Goal: Information Seeking & Learning: Learn about a topic

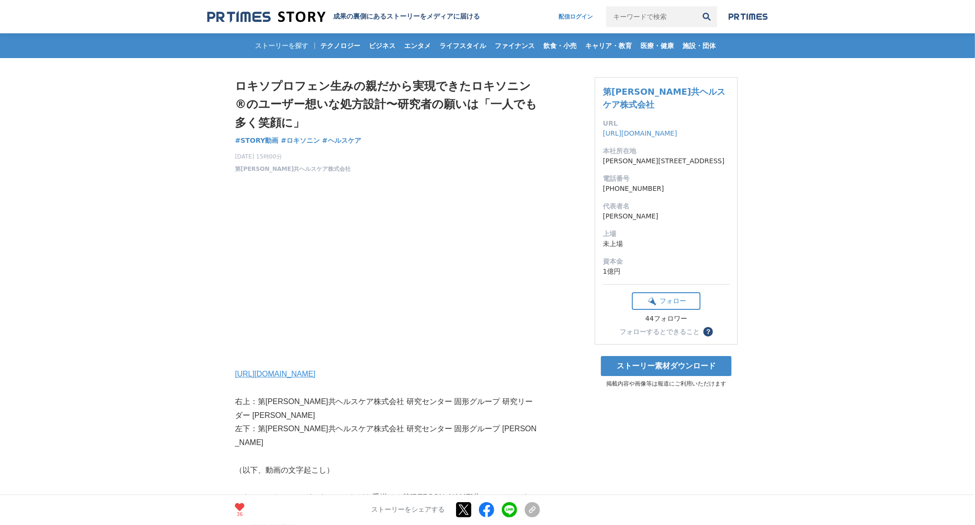
click at [255, 21] on img at bounding box center [266, 16] width 118 height 13
click at [630, 19] on input "キーワードで検索" at bounding box center [651, 16] width 90 height 21
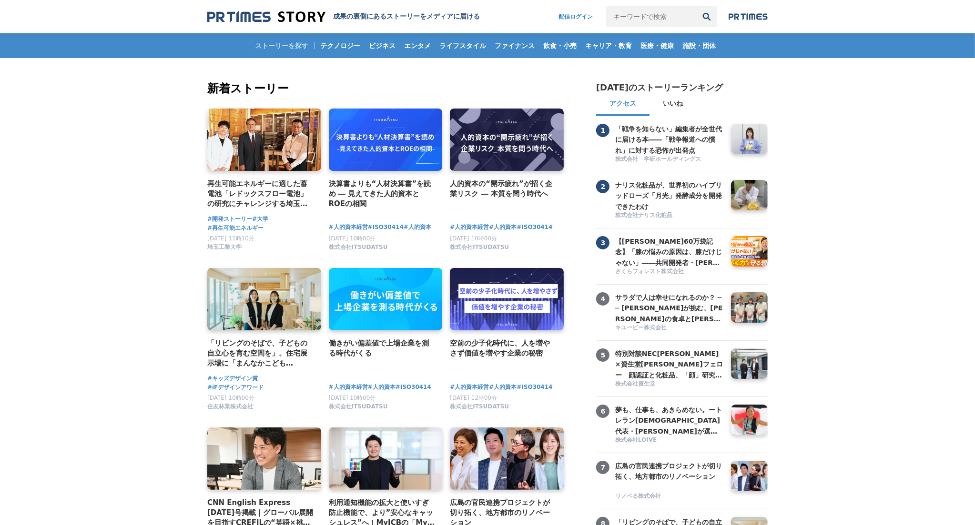
click at [630, 19] on input "キーワードで検索" at bounding box center [651, 16] width 90 height 21
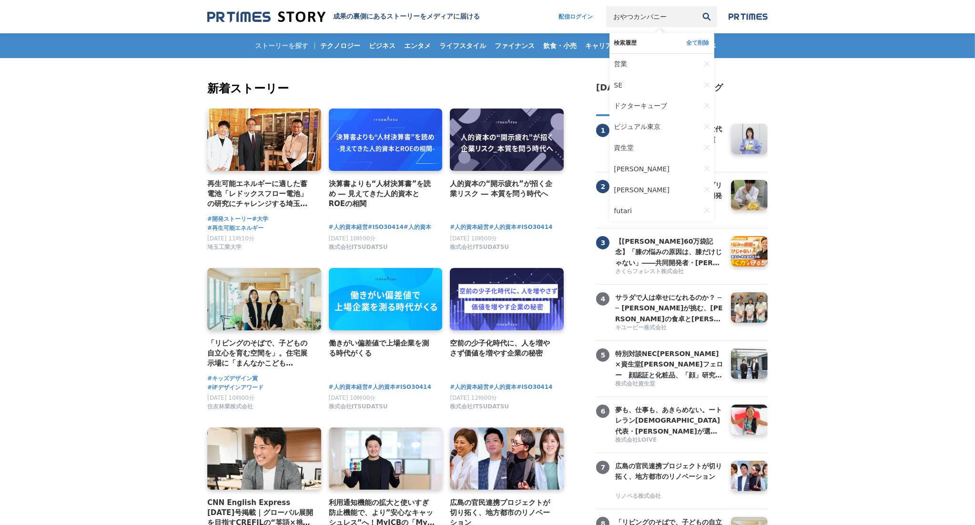
type input "おやつカンパニー"
click at [696, 6] on button "検索" at bounding box center [706, 16] width 21 height 21
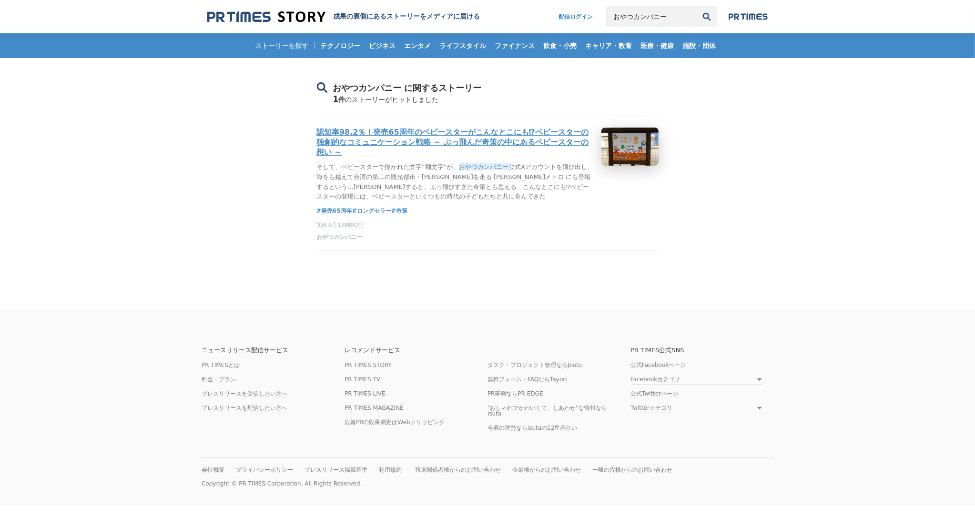
click at [478, 145] on h3 "認知率98.2％！発売65周年のベビースターがこんなとこにも⁉ベビースターの独創的なコミュニケーション戦略 ～ ぶっ飛んだ奇策の中にあるベビースターの想い ～" at bounding box center [454, 143] width 277 height 30
